Goal: Task Accomplishment & Management: Manage account settings

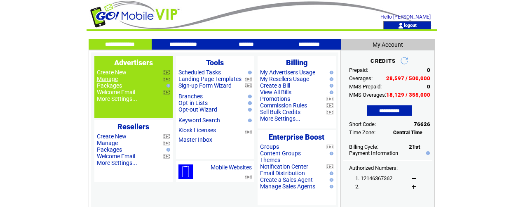
click at [112, 79] on link "Manage" at bounding box center [107, 78] width 21 height 7
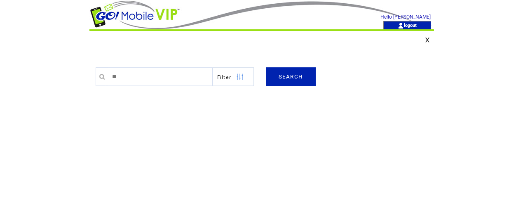
type input "**"
click at [297, 77] on link "SEARCH" at bounding box center [290, 76] width 49 height 19
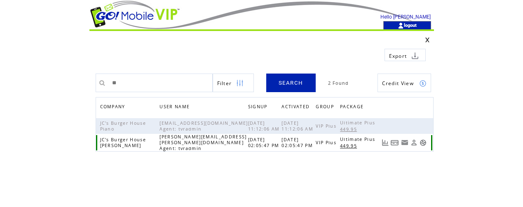
click at [424, 141] on link at bounding box center [423, 142] width 7 height 7
